Goal: Information Seeking & Learning: Learn about a topic

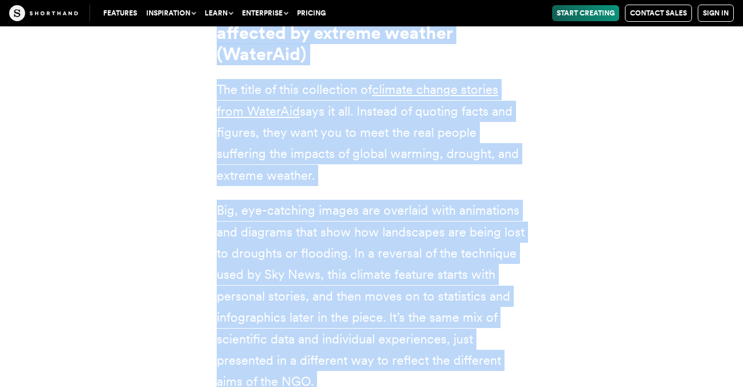
scroll to position [6848, 0]
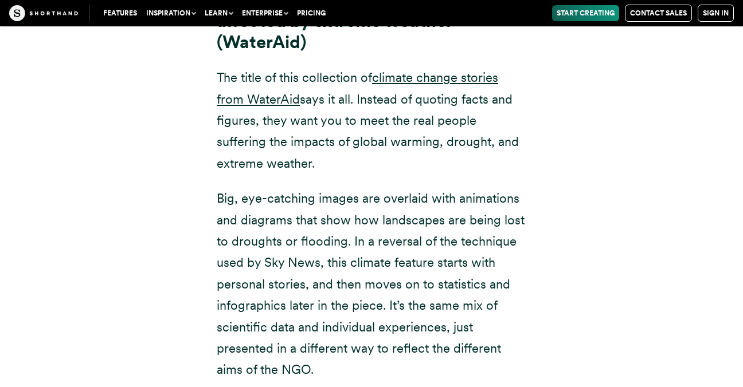
drag, startPoint x: 321, startPoint y: 289, endPoint x: 203, endPoint y: 14, distance: 299.8
click at [205, 29] on div "Climate stories: meet the people affected by extreme weather (WaterAid) The tit…" at bounding box center [371, 166] width 355 height 427
click at [346, 280] on p "Big, eye-catching images are overlaid with animations and diagrams that show ho…" at bounding box center [371, 284] width 309 height 193
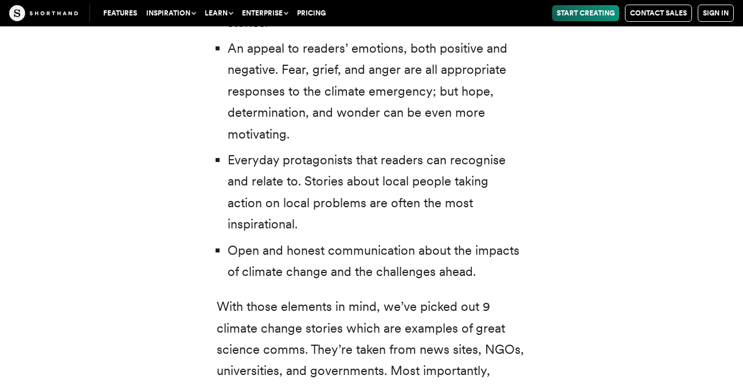
scroll to position [3495, 0]
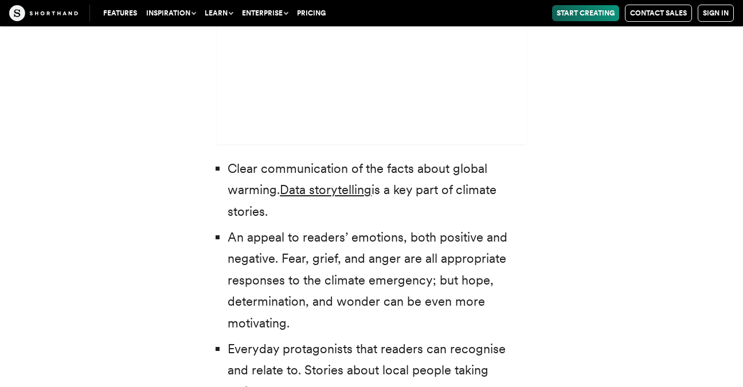
drag, startPoint x: 320, startPoint y: 288, endPoint x: 178, endPoint y: -23, distance: 342.1
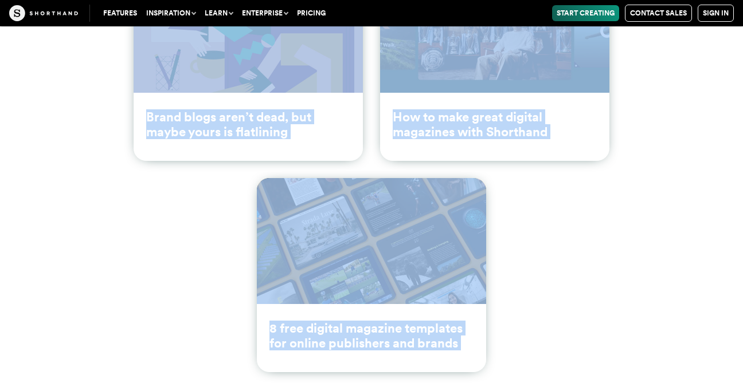
scroll to position [15746, 0]
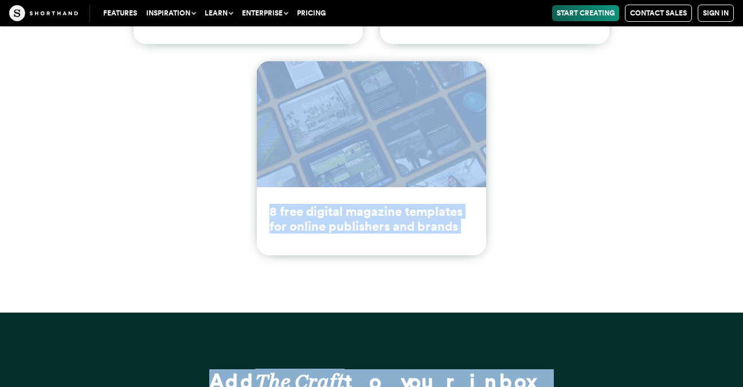
drag, startPoint x: 200, startPoint y: 311, endPoint x: 567, endPoint y: 417, distance: 382.1
copy article "loremi dolors: ame conse adipi elit seddoeius t incidid utlaboreetdolo ma ali e…"
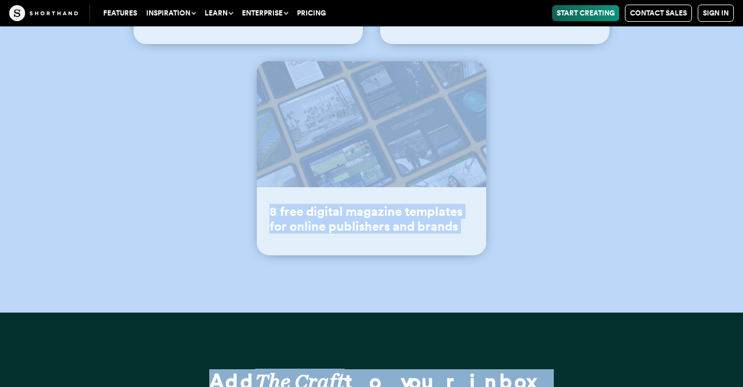
click at [171, 109] on ul "Brand blogs aren’t dead, but maybe yours is flatlining How to make great digita…" at bounding box center [371, 52] width 697 height 423
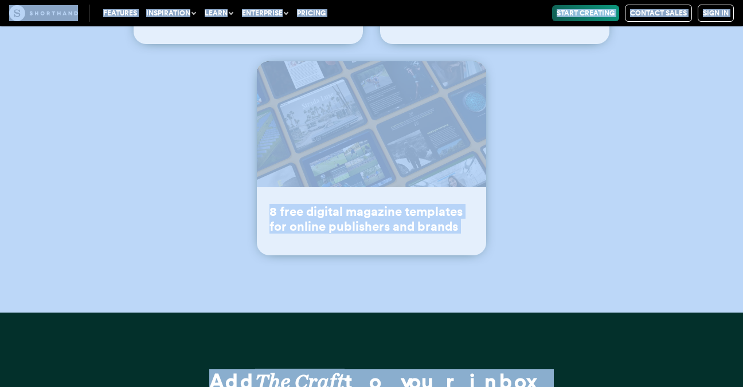
click at [171, 109] on ul "Brand blogs aren’t dead, but maybe yours is flatlining How to make great digita…" at bounding box center [371, 52] width 697 height 423
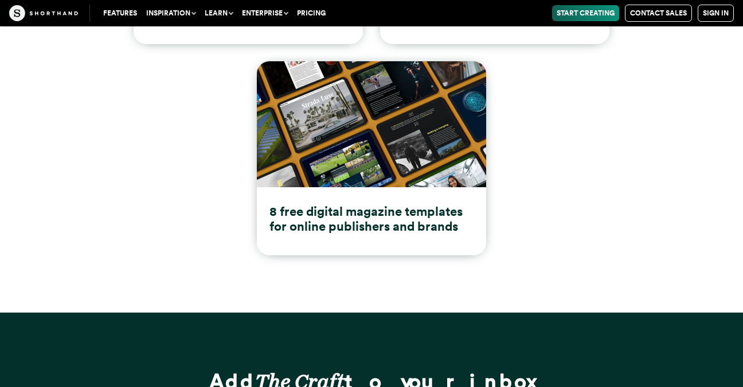
click at [223, 130] on div "More to explore: Latest from The Craft Brand blogs aren’t dead, but maybe yours…" at bounding box center [371, 47] width 743 height 532
